Goal: Answer question/provide support

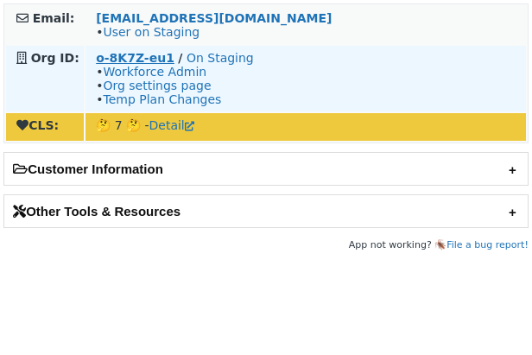
click at [138, 55] on strong "o-8K7Z-eu1" at bounding box center [135, 58] width 79 height 14
